Goal: Task Accomplishment & Management: Use online tool/utility

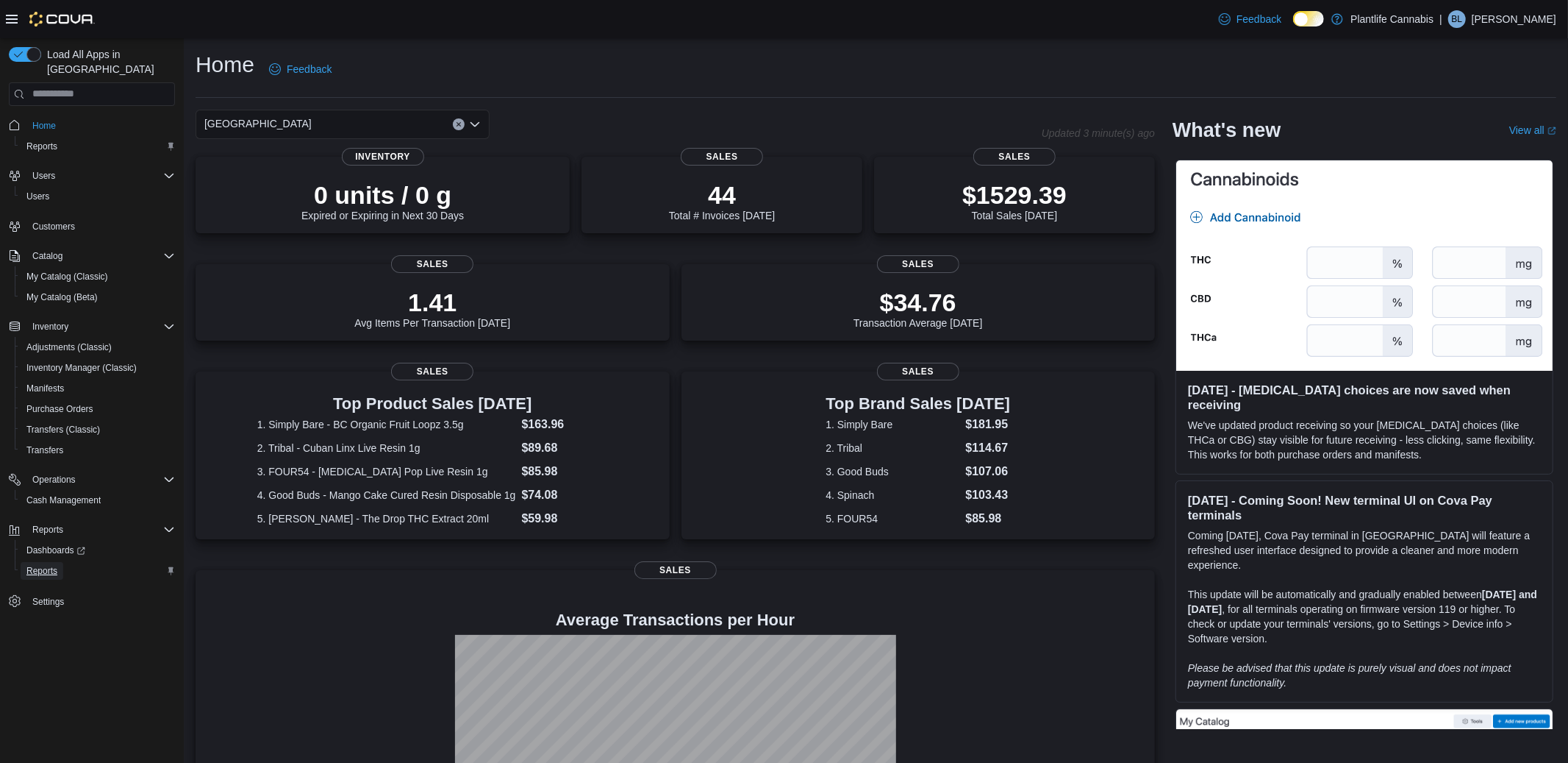
click at [56, 565] on span "Reports" at bounding box center [42, 570] width 30 height 12
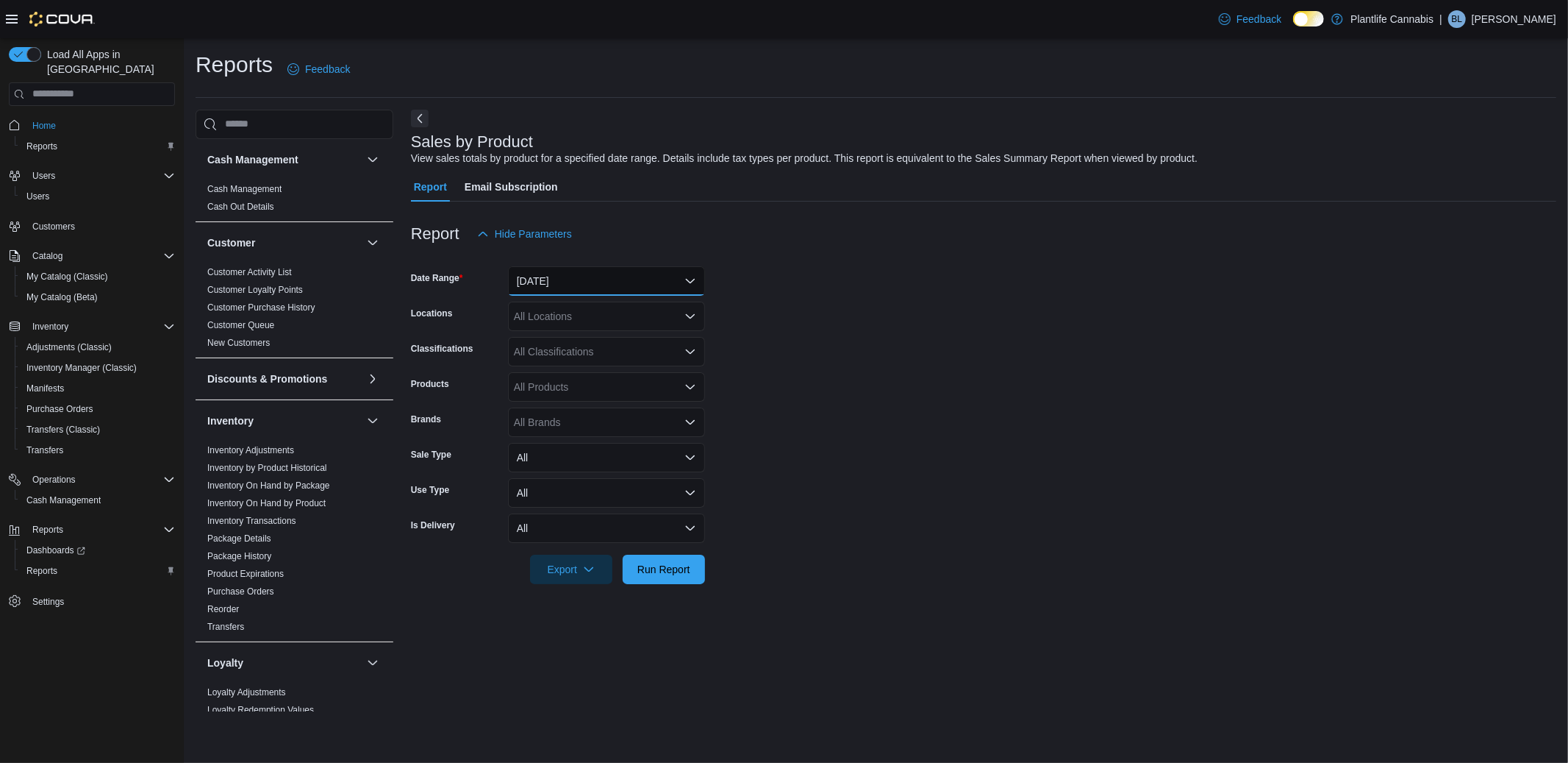
click at [585, 275] on button "Yesterday" at bounding box center [606, 280] width 197 height 30
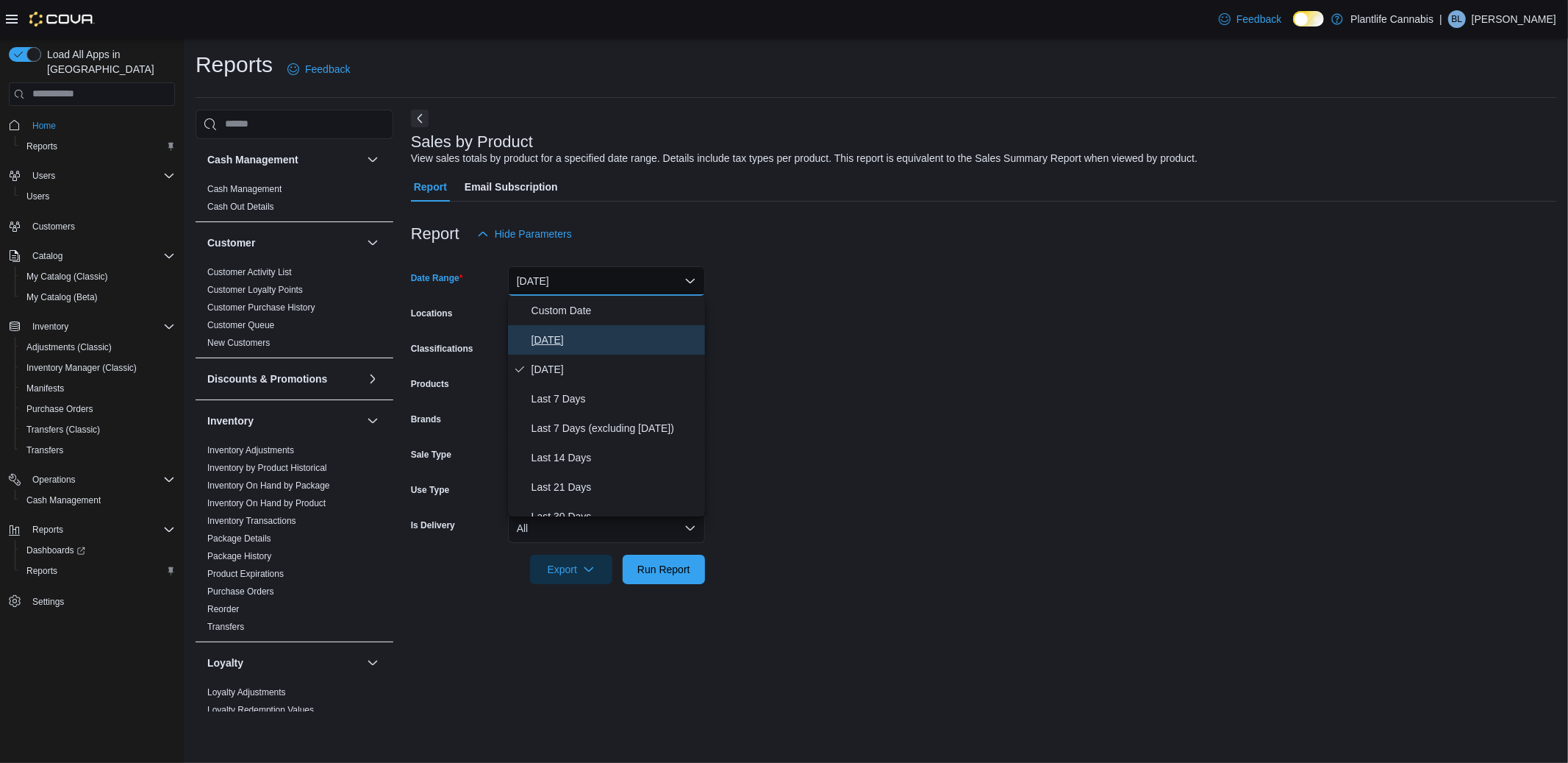
click at [554, 338] on span "Today" at bounding box center [615, 340] width 167 height 18
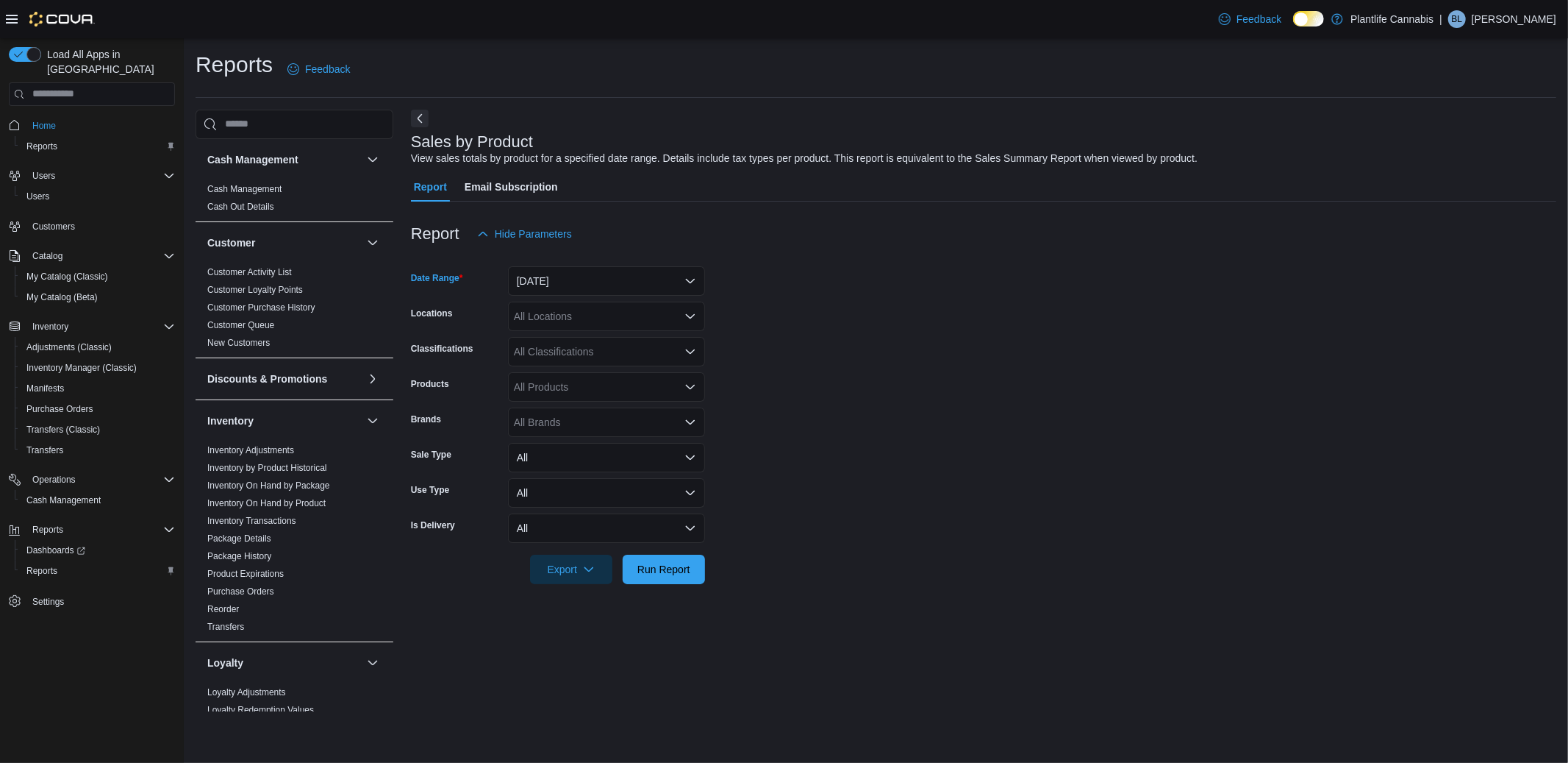
click at [549, 322] on div "All Locations" at bounding box center [606, 316] width 197 height 30
type input "**"
click at [578, 356] on span "Calgary - University District" at bounding box center [601, 363] width 107 height 14
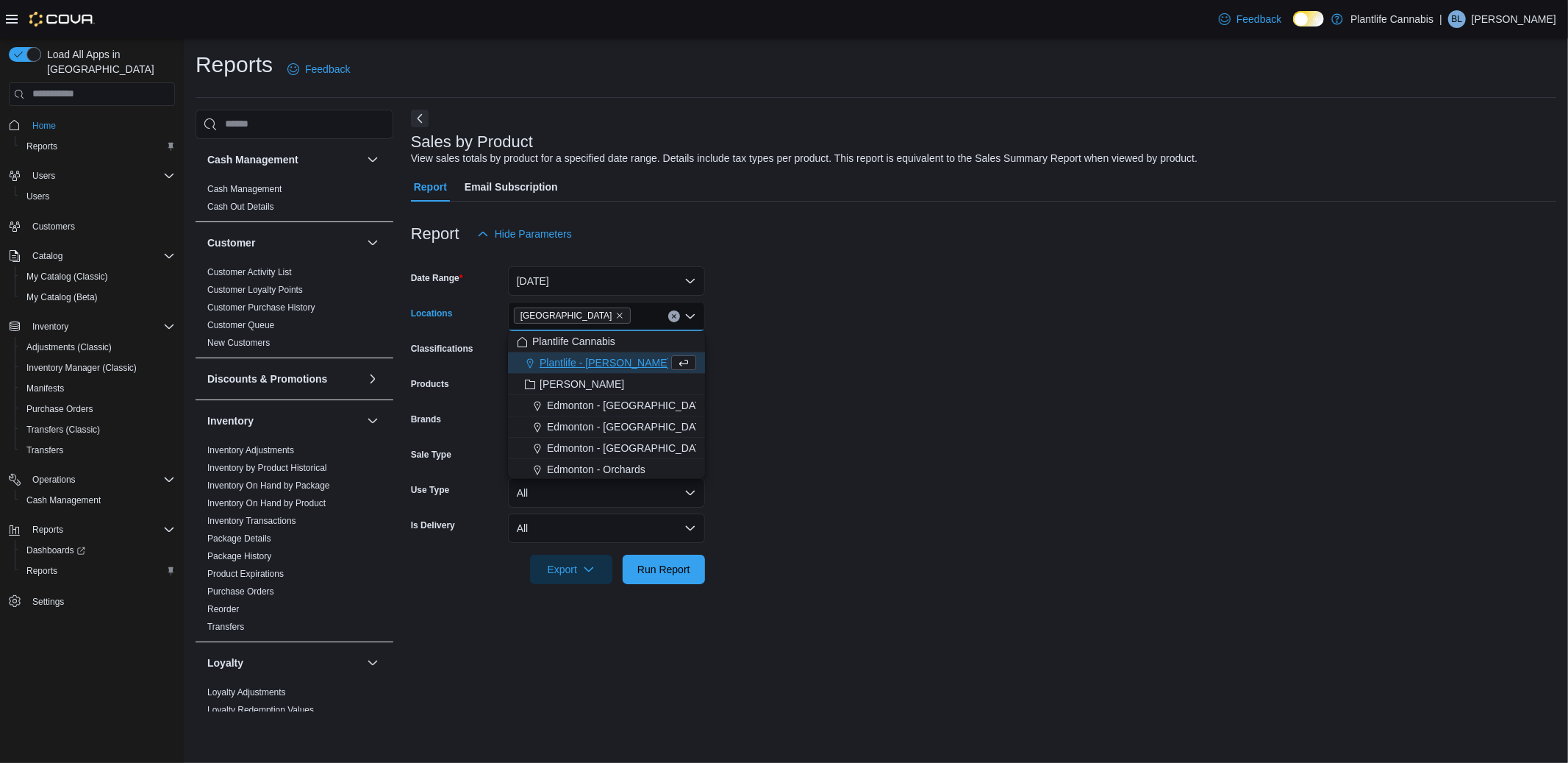
click at [657, 553] on div at bounding box center [983, 548] width 1145 height 12
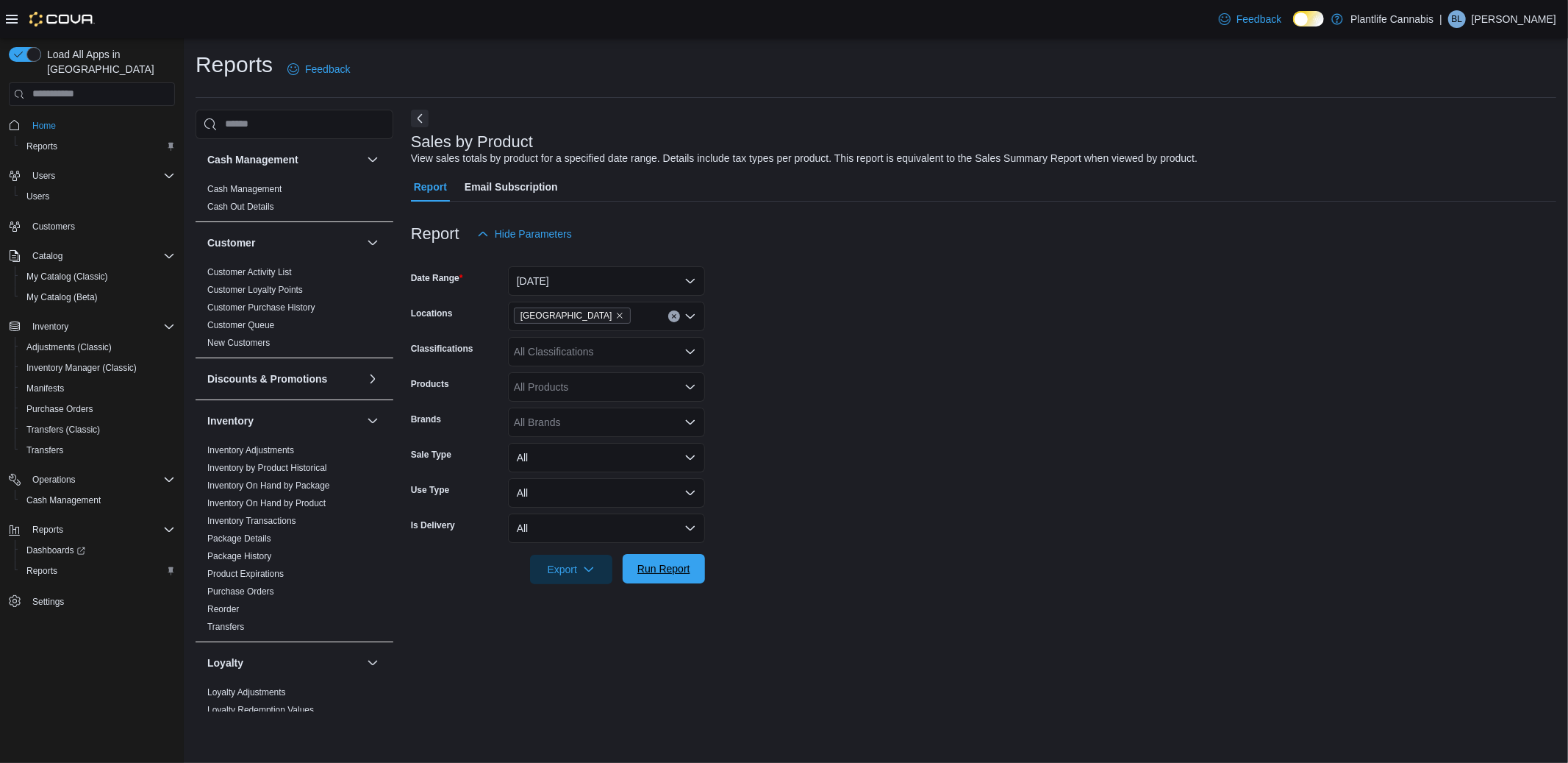
click at [659, 562] on span "Run Report" at bounding box center [663, 569] width 53 height 14
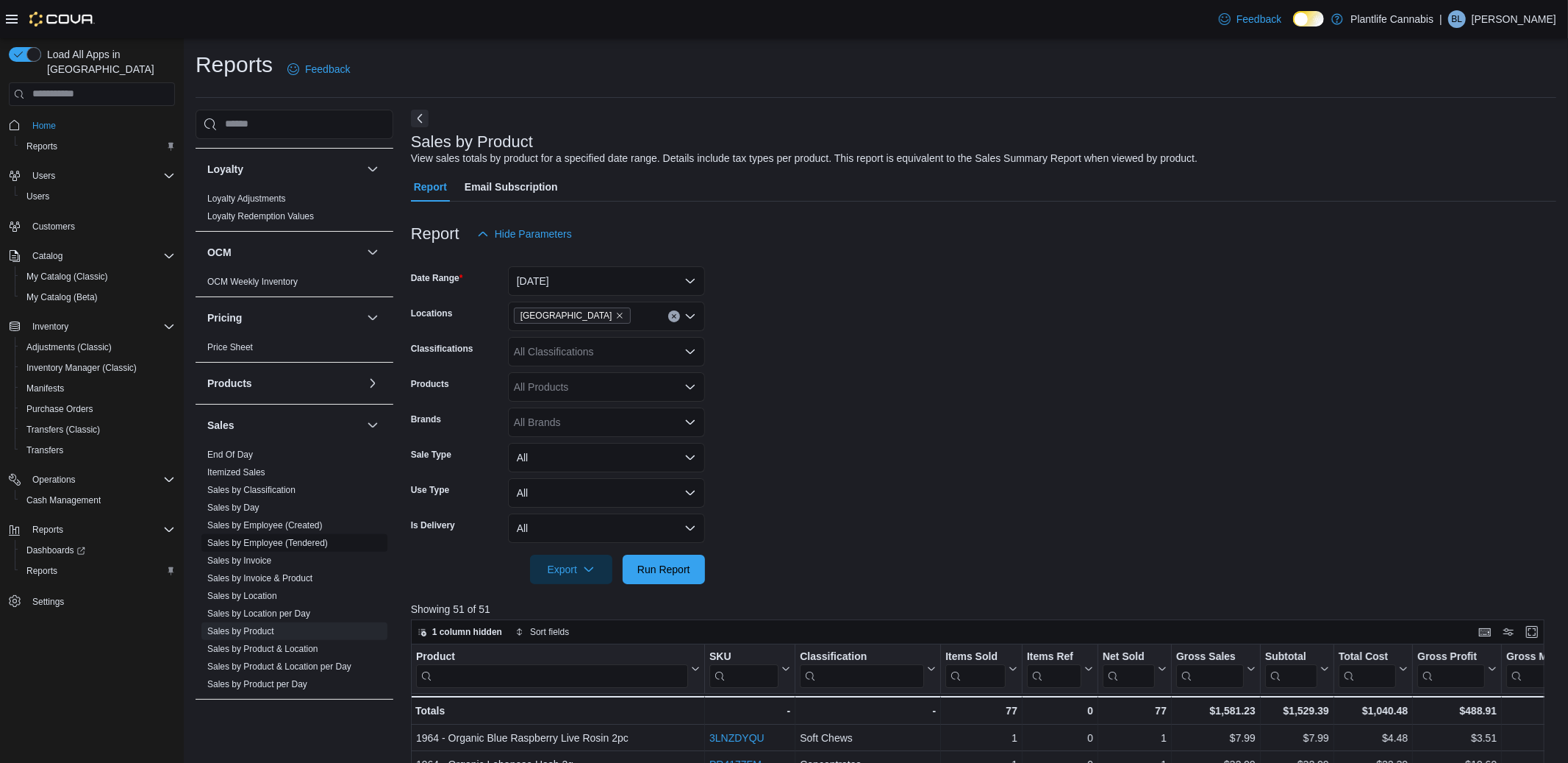
click at [269, 537] on link "Sales by Employee (Tendered)" at bounding box center [268, 542] width 121 height 10
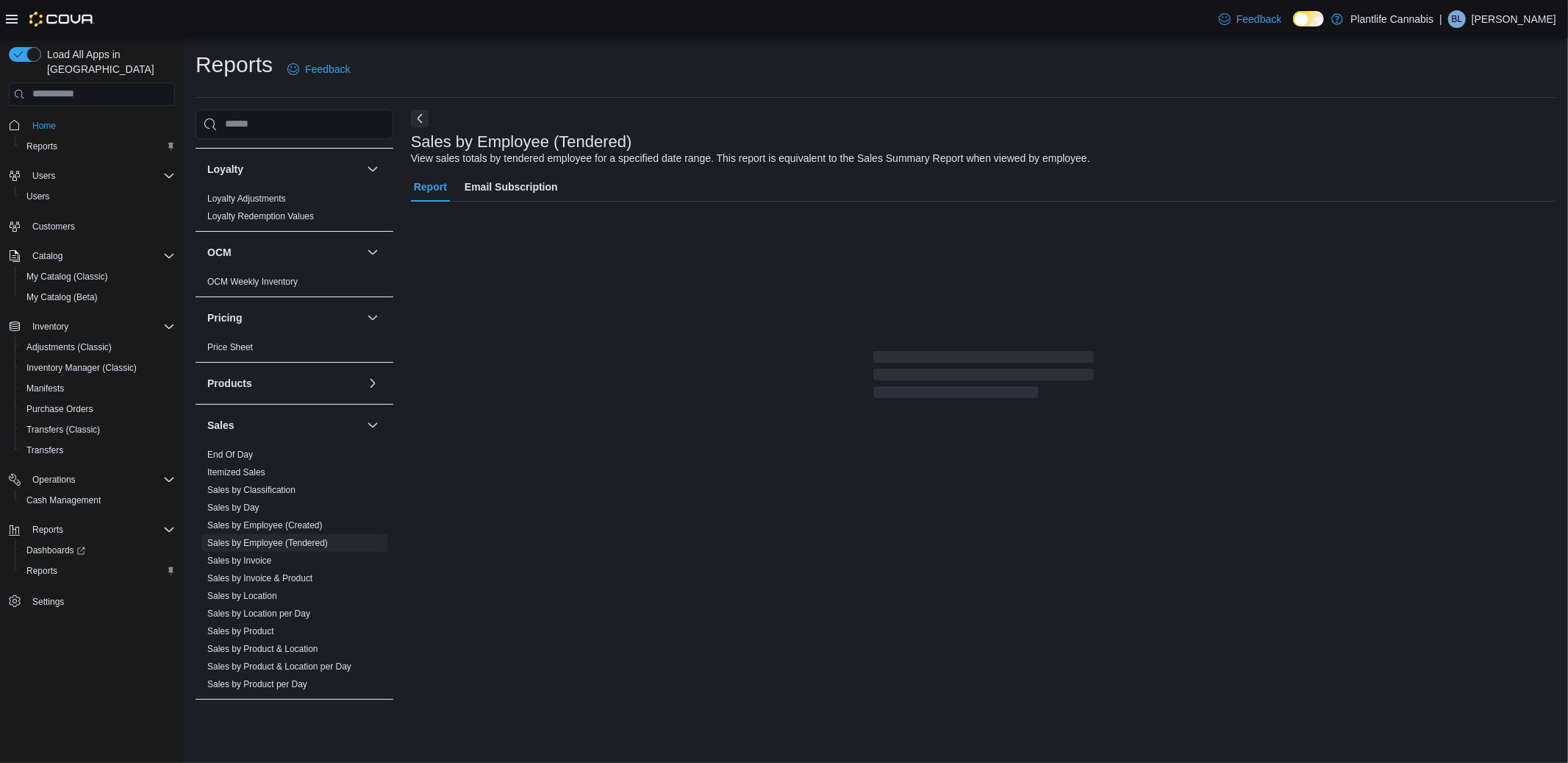
scroll to position [495, 0]
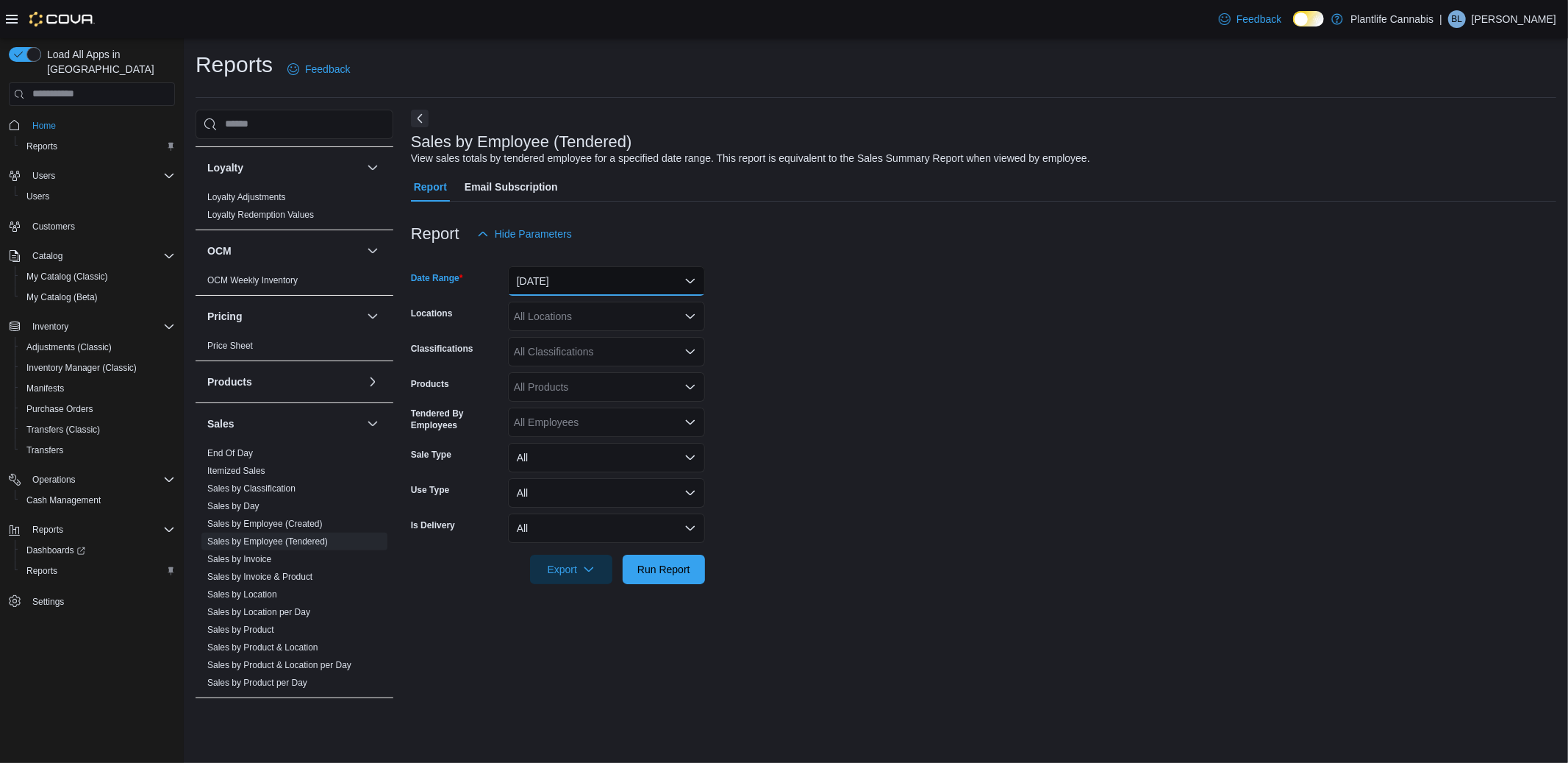
click at [540, 287] on button "Yesterday" at bounding box center [606, 280] width 197 height 30
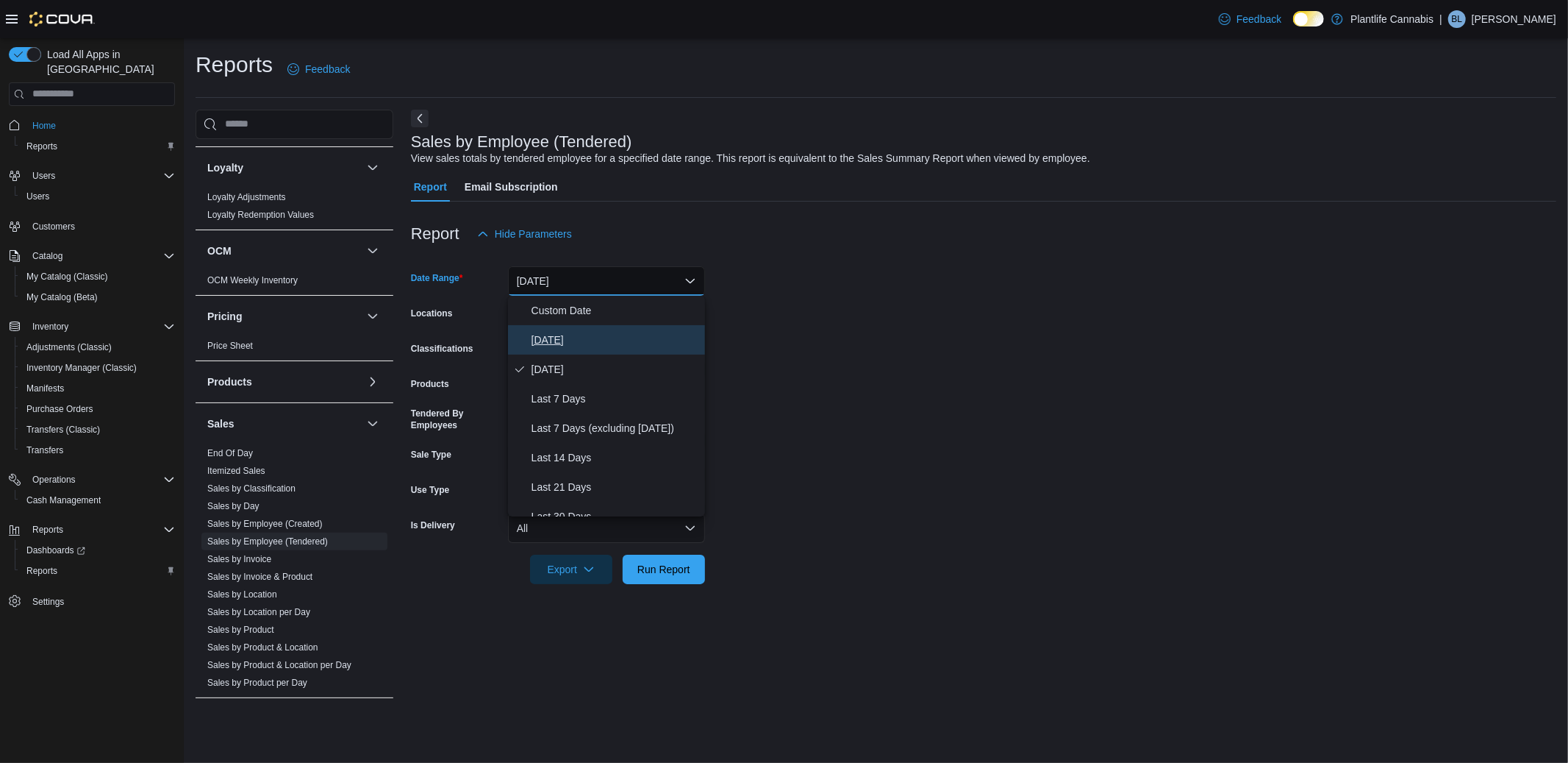
click at [541, 336] on span "Today" at bounding box center [615, 340] width 167 height 18
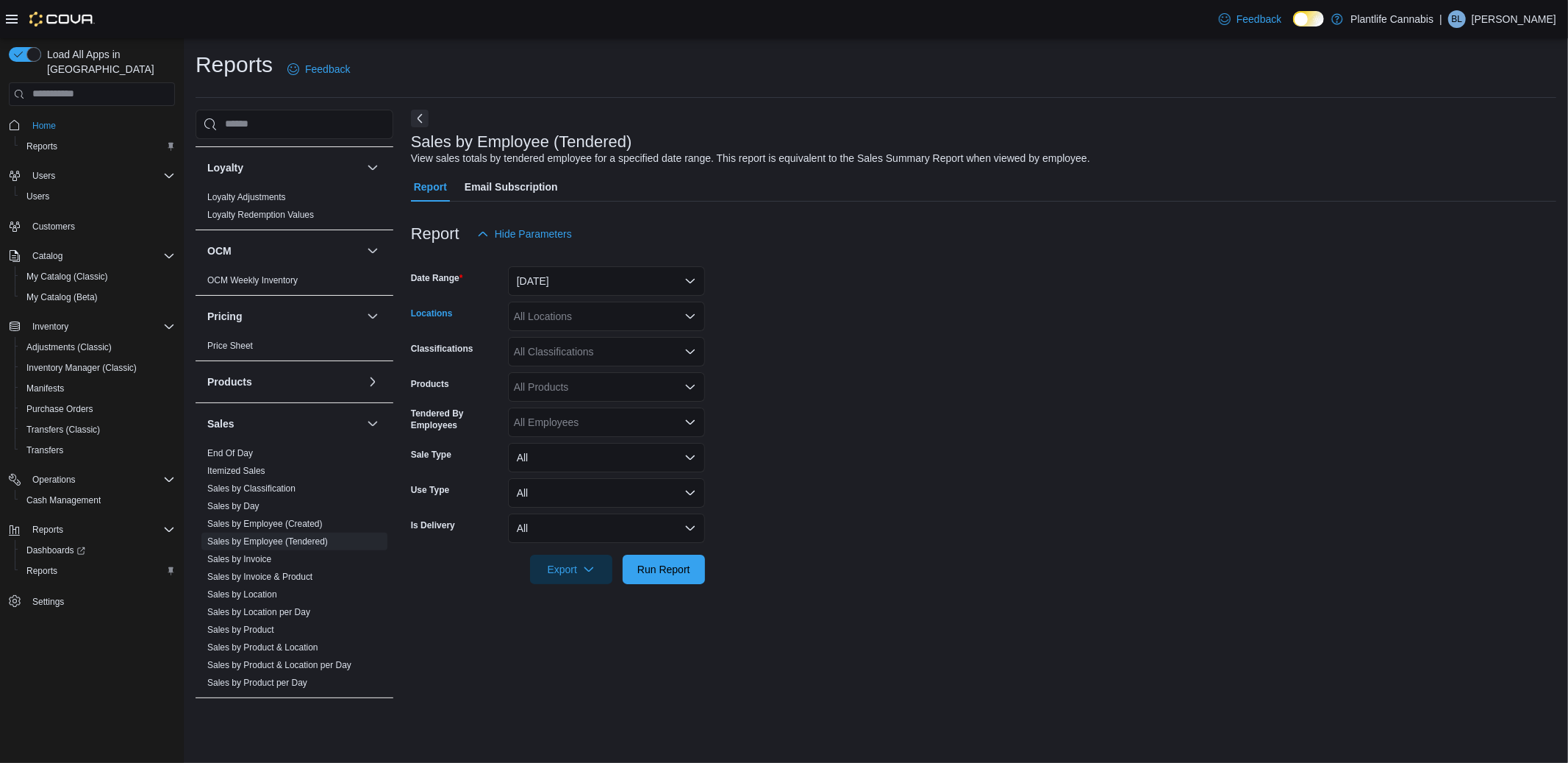
click at [543, 323] on div "All Locations" at bounding box center [606, 316] width 197 height 30
type input "***"
click at [575, 341] on span "Calgary - University District" at bounding box center [601, 341] width 107 height 14
click at [664, 573] on span "Run Report" at bounding box center [663, 569] width 53 height 14
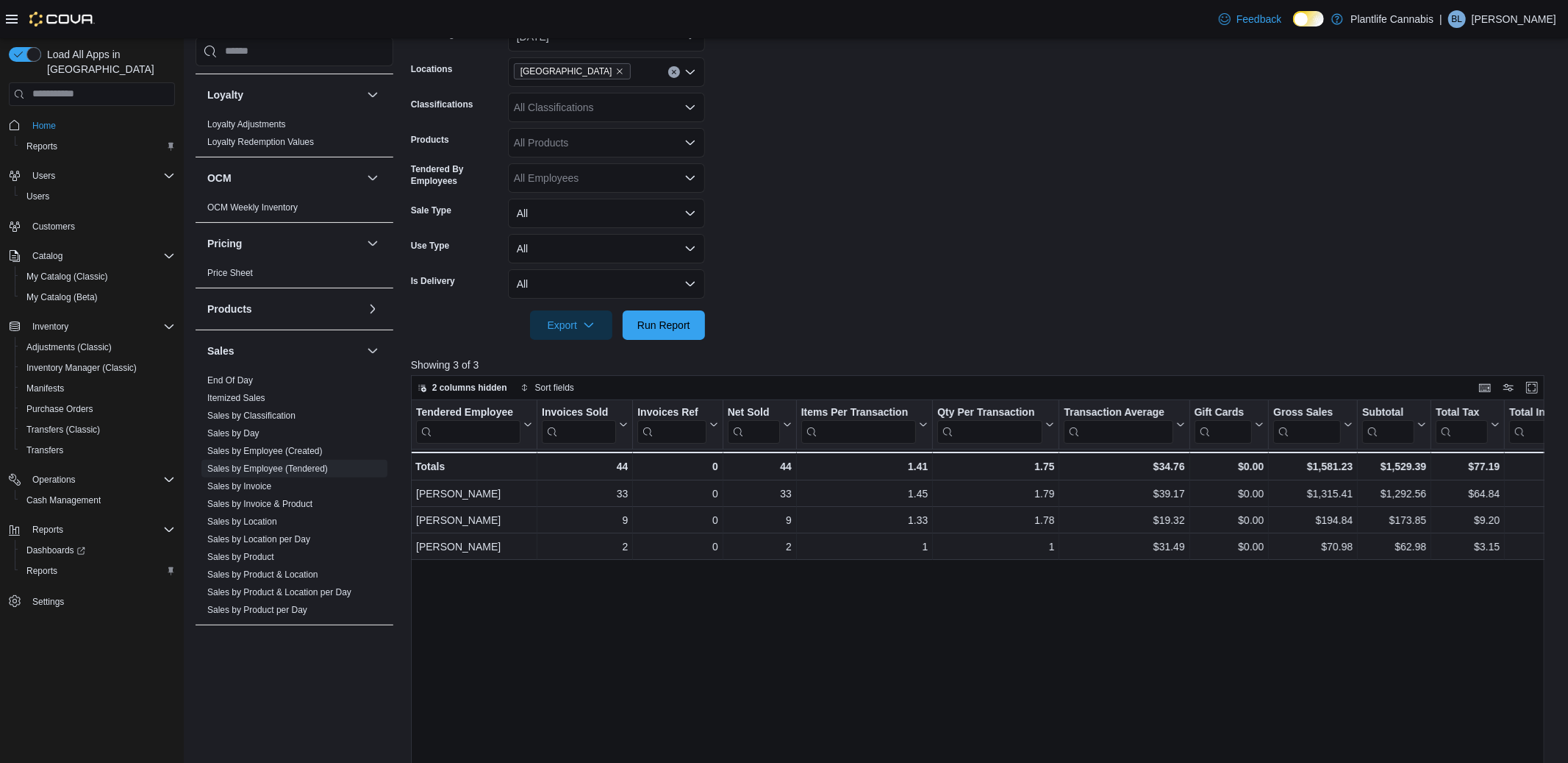
scroll to position [246, 0]
click at [667, 316] on span "Run Report" at bounding box center [663, 321] width 53 height 14
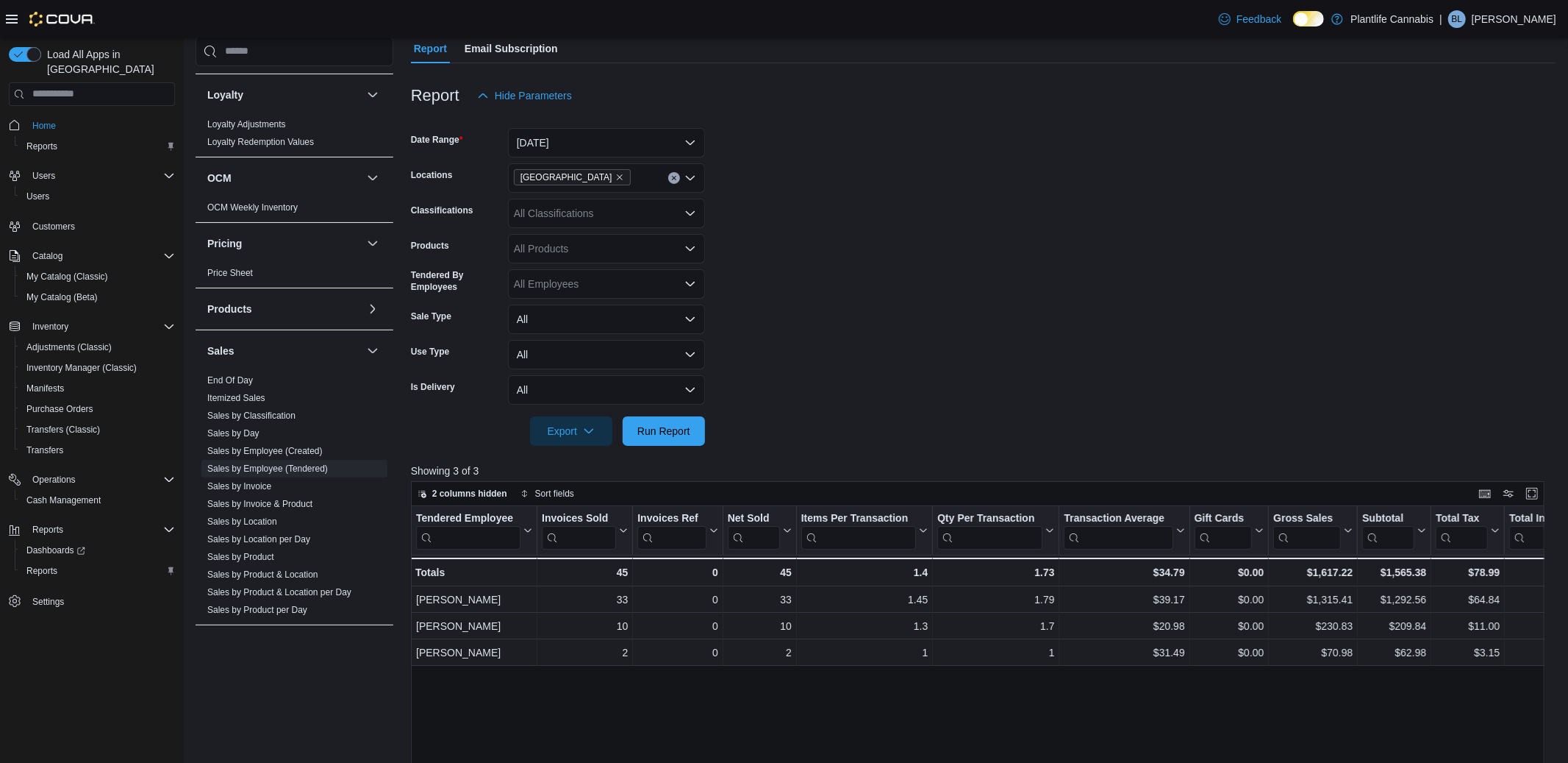
scroll to position [0, 0]
